Goal: Find specific page/section: Find specific page/section

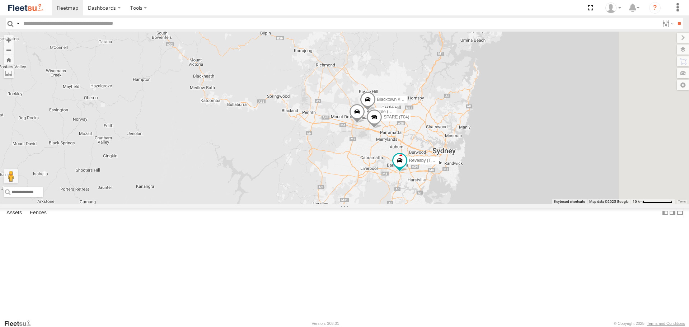
drag, startPoint x: 500, startPoint y: 210, endPoint x: 373, endPoint y: 176, distance: 130.8
click at [373, 176] on div "Brookvale (T10 - [PERSON_NAME]) Rural (T08 - [PERSON_NAME]) Blacktown #1 (T09 -…" at bounding box center [344, 118] width 689 height 172
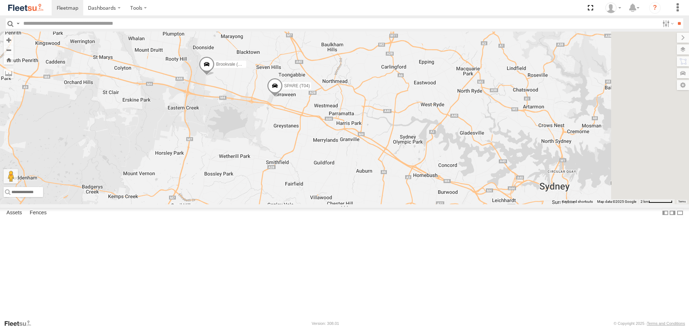
drag, startPoint x: 487, startPoint y: 170, endPoint x: 383, endPoint y: 232, distance: 120.8
click at [383, 204] on div "Brookvale (T10 - [PERSON_NAME]) Rural (T08 - [PERSON_NAME]) Blacktown #1 (T09 -…" at bounding box center [344, 118] width 689 height 172
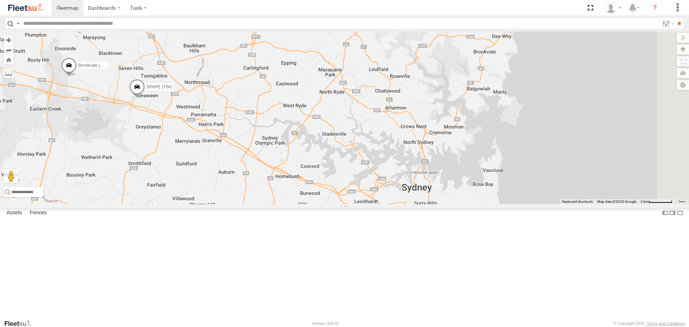
drag, startPoint x: 517, startPoint y: 209, endPoint x: 371, endPoint y: 210, distance: 146.7
click at [371, 204] on div "Brookvale (T10 - [PERSON_NAME]) Rural (T08 - [PERSON_NAME]) Blacktown #1 (T09 -…" at bounding box center [344, 118] width 689 height 172
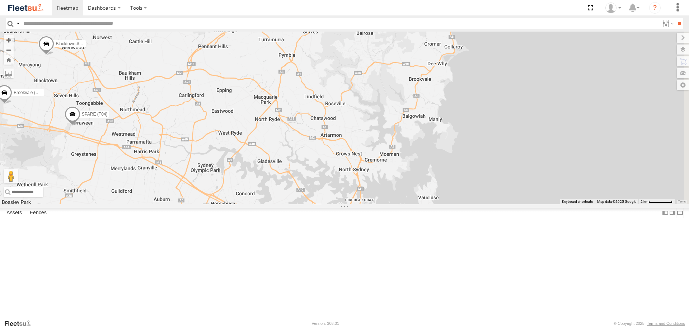
drag, startPoint x: 543, startPoint y: 193, endPoint x: 480, endPoint y: 223, distance: 70.1
click at [480, 204] on div "Brookvale (T10 - [PERSON_NAME]) Rural (T08 - [PERSON_NAME]) Blacktown #1 (T09 -…" at bounding box center [344, 118] width 689 height 172
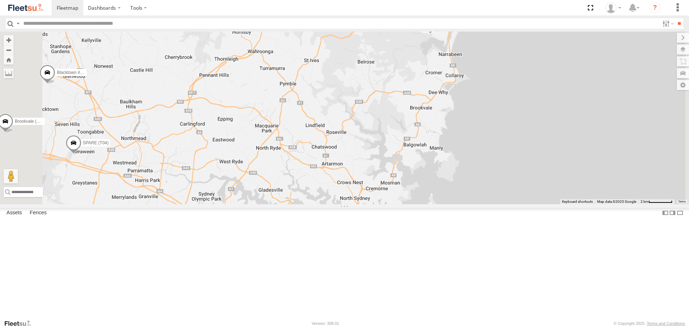
drag, startPoint x: 546, startPoint y: 177, endPoint x: 547, endPoint y: 209, distance: 31.6
click at [547, 204] on div "Brookvale (T10 - [PERSON_NAME]) Rural (T08 - [PERSON_NAME]) Blacktown #1 (T09 -…" at bounding box center [344, 118] width 689 height 172
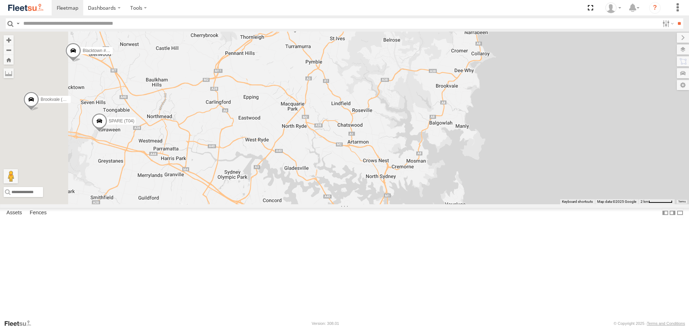
drag, startPoint x: 541, startPoint y: 192, endPoint x: 568, endPoint y: 170, distance: 34.6
click at [568, 170] on div "Brookvale (T10 - [PERSON_NAME]) Rural (T08 - [PERSON_NAME]) Blacktown #1 (T09 -…" at bounding box center [344, 118] width 689 height 172
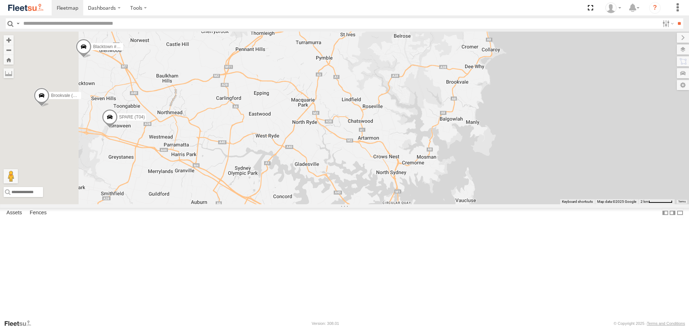
drag, startPoint x: 506, startPoint y: 185, endPoint x: 545, endPoint y: 169, distance: 42.0
click at [545, 169] on div "Brookvale (T10 - [PERSON_NAME]) Rural (T08 - [PERSON_NAME]) Blacktown #1 (T09 -…" at bounding box center [344, 118] width 689 height 172
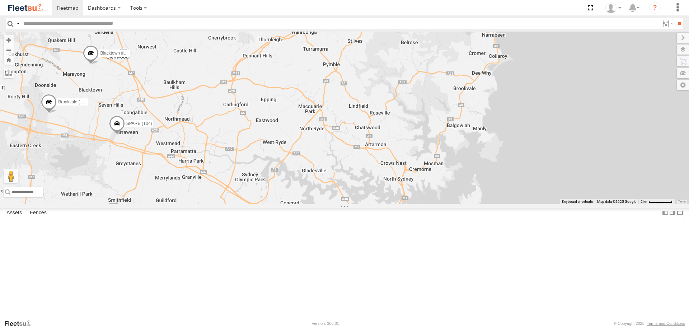
drag, startPoint x: 540, startPoint y: 170, endPoint x: 495, endPoint y: 203, distance: 55.7
click at [495, 203] on div "Brookvale (T10 - [PERSON_NAME]) Rural (T08 - [PERSON_NAME]) Blacktown #1 (T09 -…" at bounding box center [344, 118] width 689 height 172
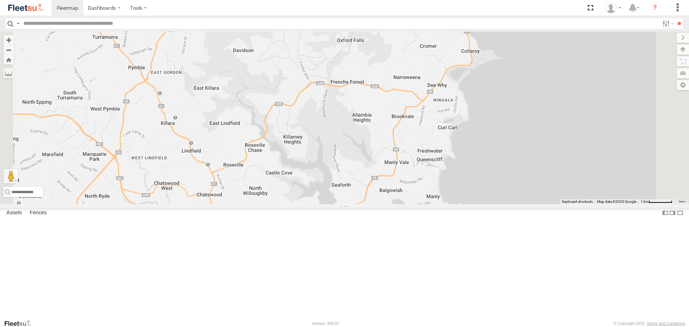
drag, startPoint x: 562, startPoint y: 185, endPoint x: 536, endPoint y: 230, distance: 51.7
click at [536, 204] on div "Brookvale (T10 - [PERSON_NAME]) Rural (T08 - [PERSON_NAME]) Blacktown #1 (T09 -…" at bounding box center [344, 118] width 689 height 172
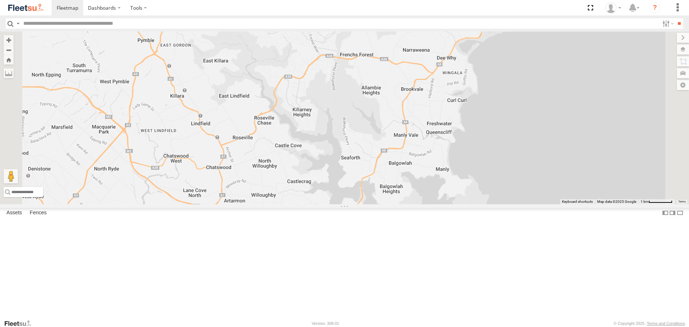
drag, startPoint x: 540, startPoint y: 211, endPoint x: 553, endPoint y: 171, distance: 41.7
click at [553, 171] on div "Brookvale (T10 - [PERSON_NAME]) Rural (T08 - [PERSON_NAME]) Blacktown #1 (T09 -…" at bounding box center [344, 118] width 689 height 172
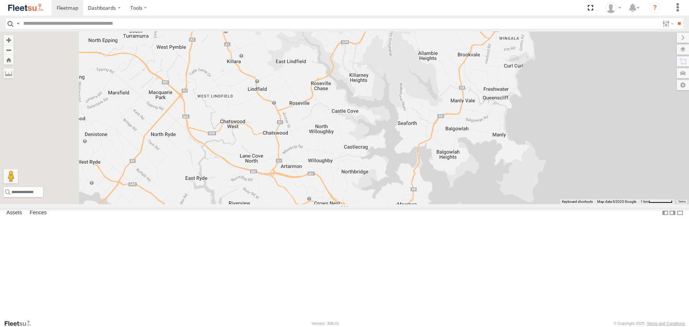
drag, startPoint x: 500, startPoint y: 158, endPoint x: 553, endPoint y: 133, distance: 58.9
click at [553, 133] on div "Brookvale (T10 - [PERSON_NAME]) Rural (T08 - [PERSON_NAME]) Blacktown #1 (T09 -…" at bounding box center [344, 118] width 689 height 172
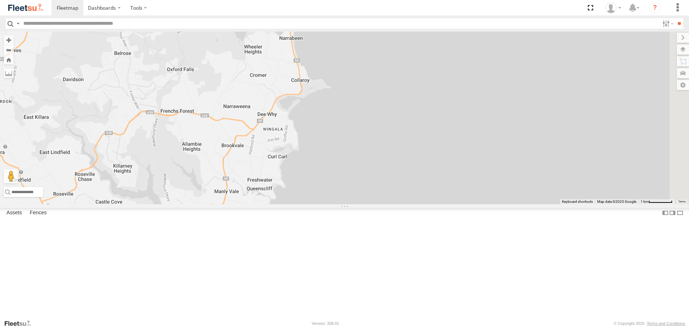
drag, startPoint x: 518, startPoint y: 152, endPoint x: 281, endPoint y: 246, distance: 255.0
click at [281, 204] on div "Brookvale (T10 - [PERSON_NAME]) Rural (T08 - [PERSON_NAME]) Blacktown #1 (T09 -…" at bounding box center [344, 118] width 689 height 172
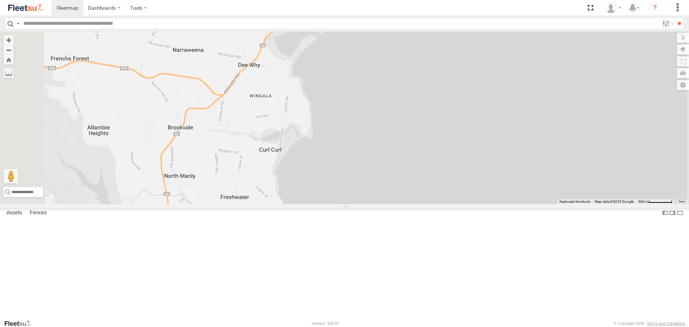
drag, startPoint x: 339, startPoint y: 224, endPoint x: 425, endPoint y: 199, distance: 89.3
click at [425, 199] on div "Brookvale (T10 - [PERSON_NAME]) Rural (T08 - [PERSON_NAME]) Blacktown #1 (T09 -…" at bounding box center [344, 118] width 689 height 172
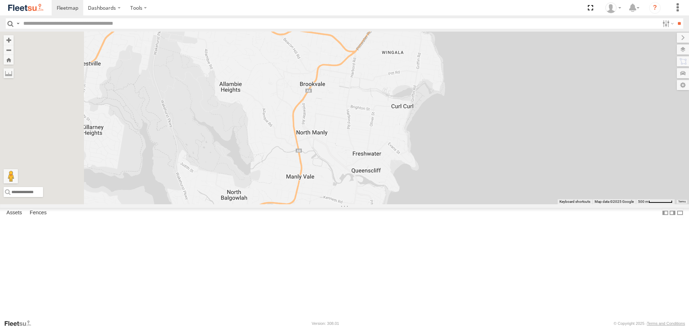
drag, startPoint x: 366, startPoint y: 197, endPoint x: 491, endPoint y: 146, distance: 134.9
click at [490, 146] on div "Brookvale (T10 - [PERSON_NAME]) Rural (T08 - [PERSON_NAME]) Blacktown #1 (T09 -…" at bounding box center [344, 118] width 689 height 172
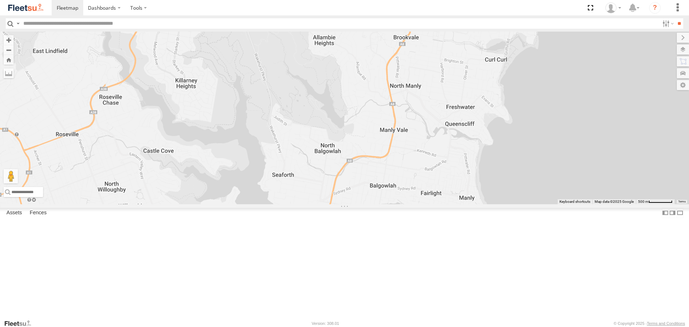
drag, startPoint x: 494, startPoint y: 144, endPoint x: 433, endPoint y: 151, distance: 62.2
click at [433, 151] on div "Brookvale (T10 - [PERSON_NAME]) Rural (T08 - [PERSON_NAME]) Blacktown #1 (T09 -…" at bounding box center [344, 118] width 689 height 172
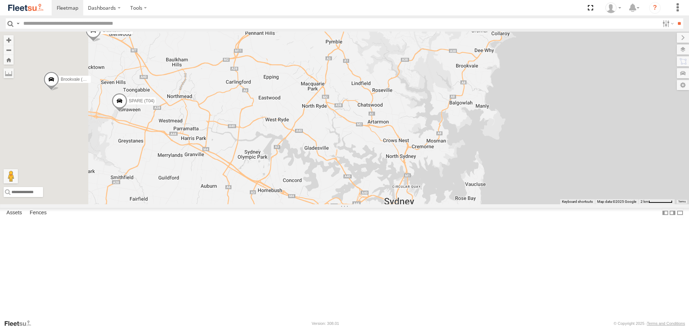
drag, startPoint x: 452, startPoint y: 148, endPoint x: 527, endPoint y: 148, distance: 75.0
click at [532, 147] on div "Brookvale (T10 - [PERSON_NAME]) Rural (T08 - [PERSON_NAME]) Blacktown #1 (T09 -…" at bounding box center [344, 118] width 689 height 172
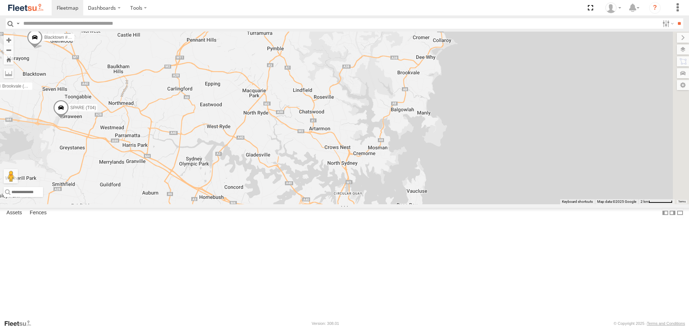
drag, startPoint x: 326, startPoint y: 177, endPoint x: 220, endPoint y: 189, distance: 106.9
click at [220, 189] on div "Brookvale (T10 - [PERSON_NAME]) Rural (T08 - [PERSON_NAME]) Blacktown #1 (T09 -…" at bounding box center [344, 118] width 689 height 172
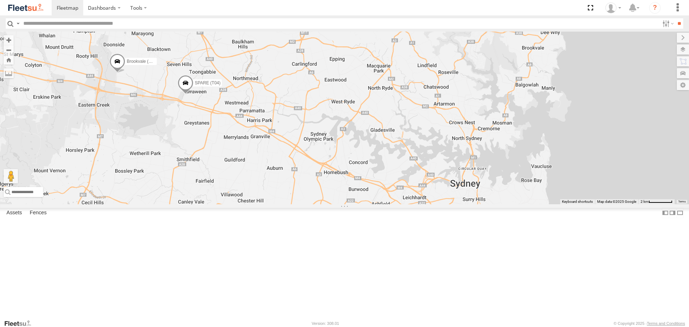
drag, startPoint x: 302, startPoint y: 176, endPoint x: 444, endPoint y: 150, distance: 144.8
click at [444, 150] on div "Brookvale (T10 - [PERSON_NAME]) Rural (T08 - [PERSON_NAME]) Blacktown #1 (T09 -…" at bounding box center [344, 118] width 689 height 172
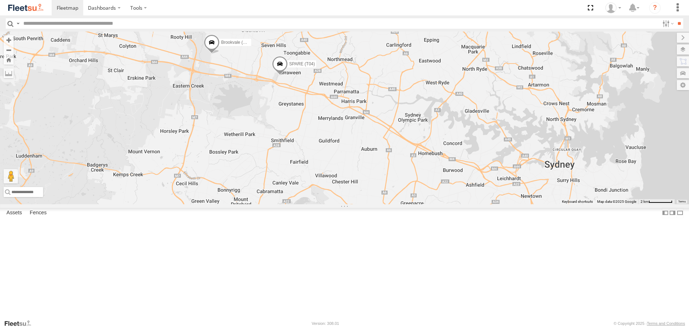
drag, startPoint x: 422, startPoint y: 161, endPoint x: 244, endPoint y: 188, distance: 179.8
click at [248, 187] on div "Brookvale (T10 - [PERSON_NAME]) Rural (T08 - [PERSON_NAME]) Blacktown #1 (T09 -…" at bounding box center [344, 118] width 689 height 172
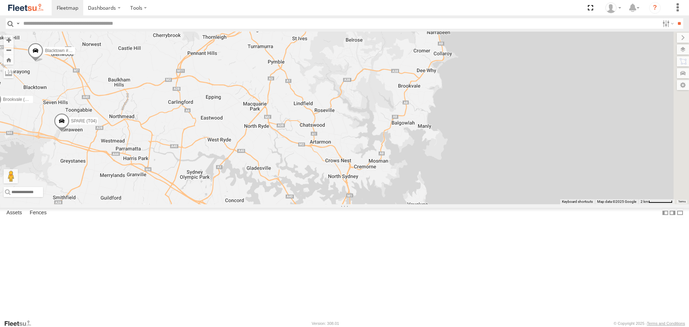
drag, startPoint x: 470, startPoint y: 133, endPoint x: 348, endPoint y: 197, distance: 138.1
click at [348, 197] on div "Brookvale (T10 - [PERSON_NAME]) Rural (T08 - [PERSON_NAME]) Blacktown #1 (T09 -…" at bounding box center [344, 118] width 689 height 172
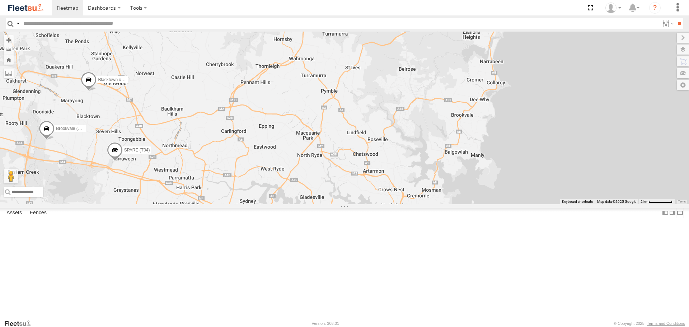
drag, startPoint x: 432, startPoint y: 197, endPoint x: 545, endPoint y: 174, distance: 115.6
click at [545, 174] on div "Brookvale (T10 - [PERSON_NAME]) Rural (T08 - [PERSON_NAME]) Blacktown #1 (T09 -…" at bounding box center [344, 118] width 689 height 172
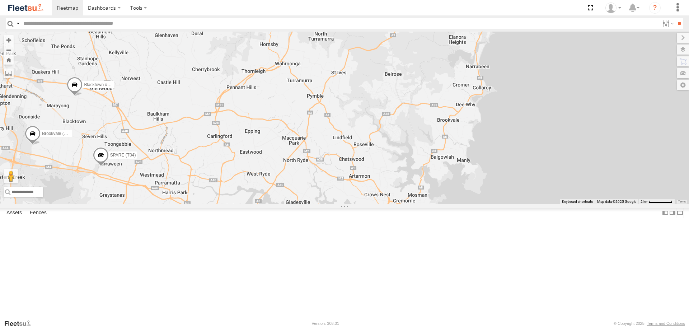
drag, startPoint x: 533, startPoint y: 158, endPoint x: 447, endPoint y: 189, distance: 91.1
click at [459, 185] on div "Brookvale (T10 - [PERSON_NAME]) Rural (T08 - [PERSON_NAME]) Blacktown #1 (T09 -…" at bounding box center [344, 118] width 689 height 172
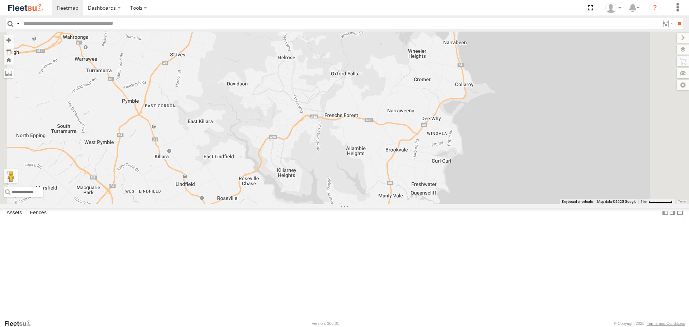
drag, startPoint x: 509, startPoint y: 176, endPoint x: 481, endPoint y: 192, distance: 31.9
click at [481, 192] on div "Brookvale (T10 - [PERSON_NAME]) Rural (T08 - [PERSON_NAME]) Blacktown #1 (T09 -…" at bounding box center [344, 118] width 689 height 172
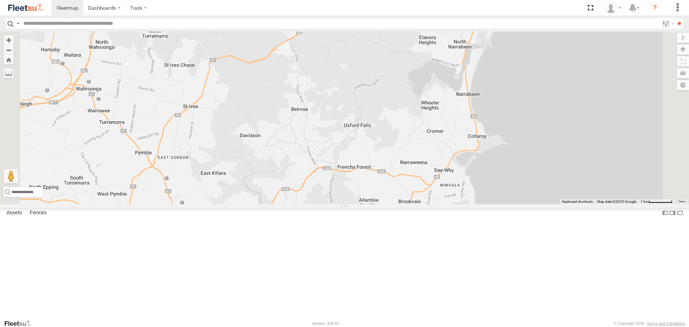
drag, startPoint x: 457, startPoint y: 159, endPoint x: 470, endPoint y: 212, distance: 54.3
click at [470, 204] on div "Brookvale (T10 - [PERSON_NAME]) Rural (T08 - [PERSON_NAME]) Blacktown #1 (T09 -…" at bounding box center [344, 118] width 689 height 172
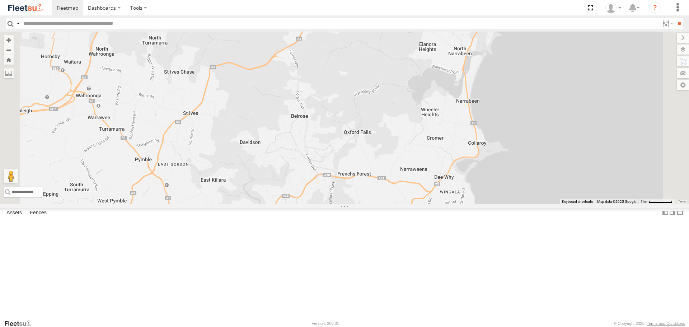
drag, startPoint x: 484, startPoint y: 142, endPoint x: 489, endPoint y: 191, distance: 49.0
click at [489, 191] on div "Brookvale (T10 - [PERSON_NAME]) Rural (T08 - [PERSON_NAME]) Blacktown #1 (T09 -…" at bounding box center [344, 118] width 689 height 172
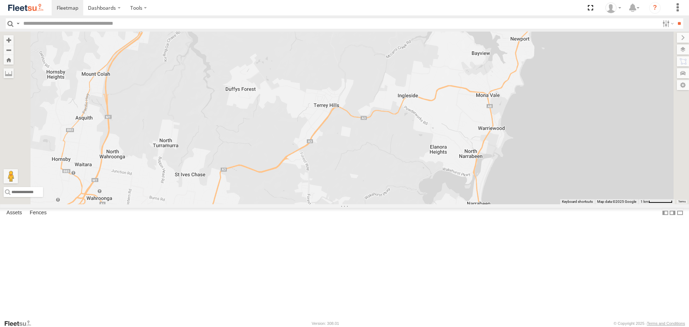
click at [497, 161] on div "Brookvale (T10 - [PERSON_NAME]) Rural (T08 - [PERSON_NAME]) Blacktown #1 (T09 -…" at bounding box center [344, 118] width 689 height 172
drag, startPoint x: 494, startPoint y: 190, endPoint x: 496, endPoint y: 159, distance: 30.9
click at [496, 159] on div "Brookvale (T10 - [PERSON_NAME]) Rural (T08 - [PERSON_NAME]) Blacktown #1 (T09 -…" at bounding box center [344, 118] width 689 height 172
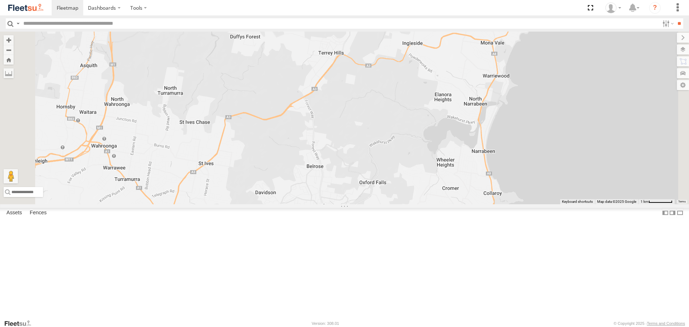
drag, startPoint x: 489, startPoint y: 175, endPoint x: 488, endPoint y: 145, distance: 30.5
click at [488, 145] on div "Brookvale (T10 - [PERSON_NAME]) Rural (T08 - [PERSON_NAME]) Blacktown #1 (T09 -…" at bounding box center [344, 118] width 689 height 172
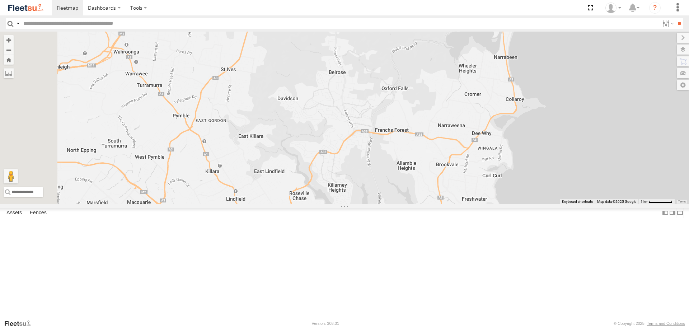
drag, startPoint x: 486, startPoint y: 156, endPoint x: 512, endPoint y: 119, distance: 44.3
click at [512, 119] on div "Brookvale (T10 - [PERSON_NAME]) Rural (T08 - [PERSON_NAME]) Blacktown #1 (T09 -…" at bounding box center [344, 118] width 689 height 172
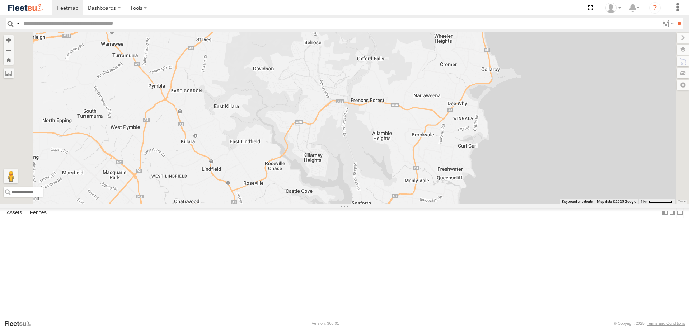
drag, startPoint x: 521, startPoint y: 143, endPoint x: 473, endPoint y: 116, distance: 54.6
click at [473, 116] on div "Brookvale (T10 - [PERSON_NAME]) Rural (T08 - [PERSON_NAME]) Blacktown #1 (T09 -…" at bounding box center [344, 118] width 689 height 172
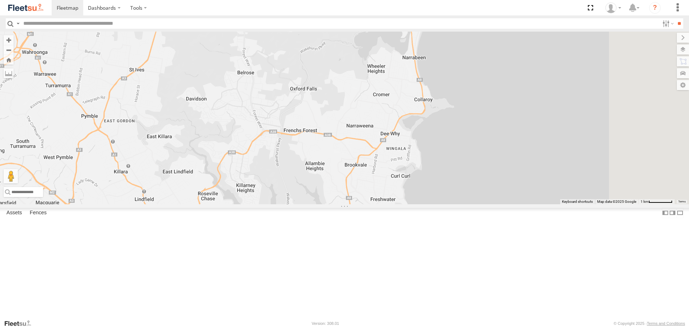
drag, startPoint x: 584, startPoint y: 206, endPoint x: 459, endPoint y: 228, distance: 127.1
click at [459, 204] on div "Brookvale (T10 - [PERSON_NAME]) Rural (T08 - [PERSON_NAME]) Blacktown #1 (T09 -…" at bounding box center [344, 118] width 689 height 172
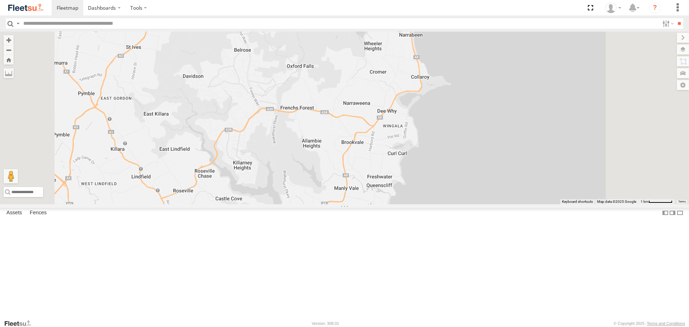
drag, startPoint x: 466, startPoint y: 222, endPoint x: 463, endPoint y: 188, distance: 34.2
click at [463, 189] on div "Brookvale (T10 - [PERSON_NAME]) Rural (T08 - [PERSON_NAME]) Blacktown #1 (T09 -…" at bounding box center [344, 118] width 689 height 172
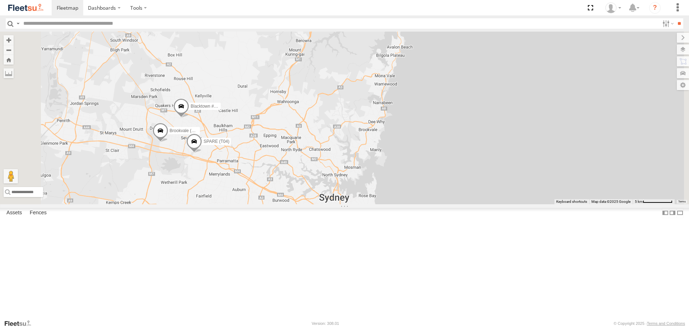
click at [466, 204] on div "Brookvale (T10 - [PERSON_NAME]) Rural (T08 - [PERSON_NAME]) Blacktown #1 (T09 -…" at bounding box center [344, 118] width 689 height 172
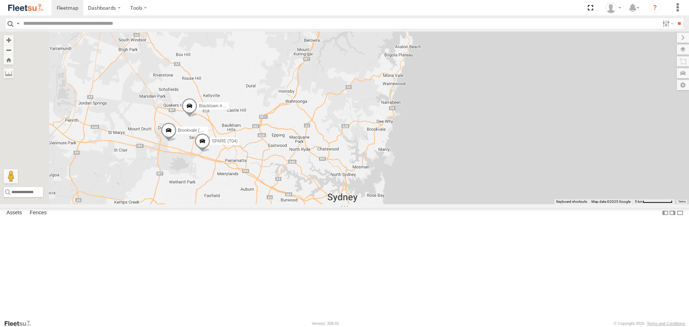
drag, startPoint x: 474, startPoint y: 199, endPoint x: 486, endPoint y: 198, distance: 11.5
click at [486, 198] on div "Brookvale (T10 - [PERSON_NAME]) Rural (T08 - [PERSON_NAME]) Blacktown #1 (T09 -…" at bounding box center [344, 118] width 689 height 172
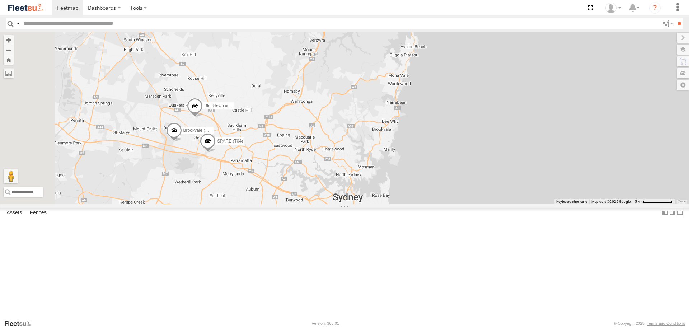
drag, startPoint x: 481, startPoint y: 198, endPoint x: 519, endPoint y: 198, distance: 38.0
click at [519, 198] on div "Brookvale (T10 - [PERSON_NAME]) Rural (T08 - [PERSON_NAME]) Blacktown #1 (T09 -…" at bounding box center [344, 118] width 689 height 172
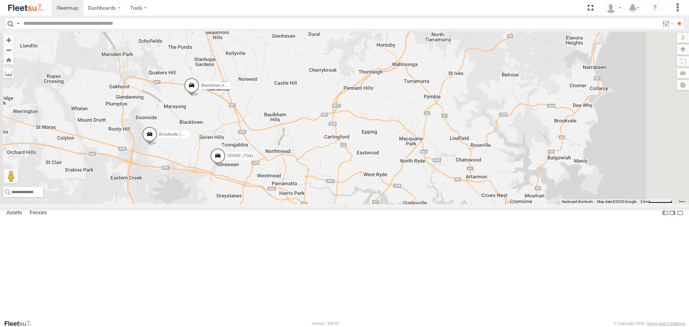
drag, startPoint x: 580, startPoint y: 194, endPoint x: 575, endPoint y: 194, distance: 5.4
click at [575, 194] on div "Brookvale (T10 - [PERSON_NAME]) Rural (T08 - [PERSON_NAME]) Blacktown #1 (T09 -…" at bounding box center [344, 118] width 689 height 172
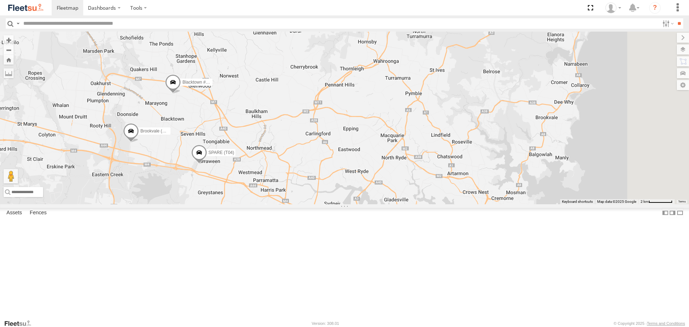
drag, startPoint x: 575, startPoint y: 194, endPoint x: 555, endPoint y: 190, distance: 20.8
click at [555, 190] on div "Brookvale (T10 - [PERSON_NAME]) Rural (T08 - [PERSON_NAME]) Blacktown #1 (T09 -…" at bounding box center [344, 118] width 689 height 172
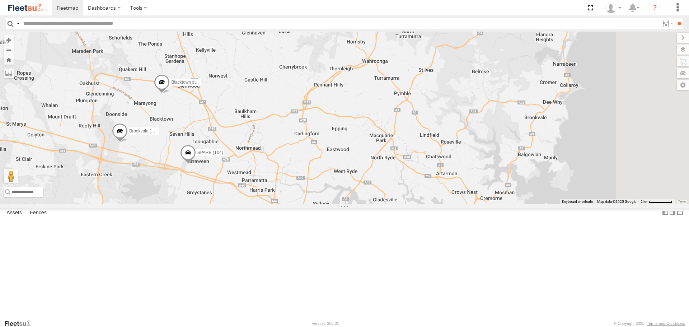
drag, startPoint x: 658, startPoint y: 266, endPoint x: 606, endPoint y: 249, distance: 54.4
click at [608, 204] on div "Brookvale (T10 - [PERSON_NAME]) Rural (T08 - [PERSON_NAME]) Blacktown #1 (T09 -…" at bounding box center [344, 118] width 689 height 172
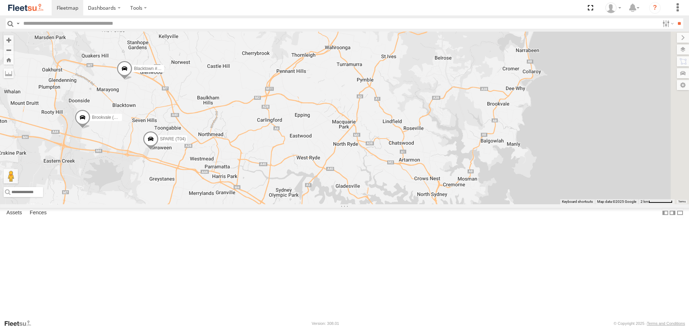
click at [594, 204] on div "Brookvale (T10 - [PERSON_NAME]) Rural (T08 - [PERSON_NAME]) Blacktown #1 (T09 -…" at bounding box center [344, 118] width 689 height 172
